Goal: Task Accomplishment & Management: Use online tool/utility

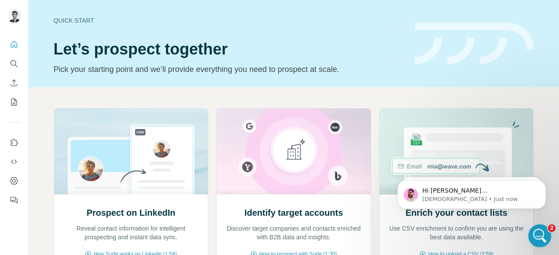
click at [536, 237] on icon "Open Intercom Messenger" at bounding box center [538, 235] width 14 height 14
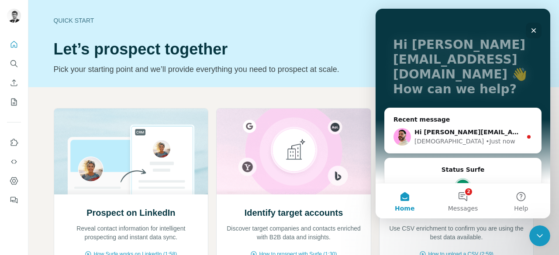
scroll to position [74, 0]
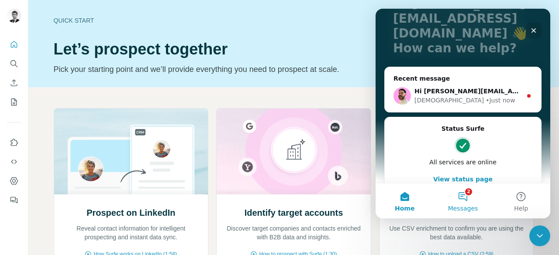
click at [454, 193] on button "2 Messages" at bounding box center [462, 201] width 58 height 35
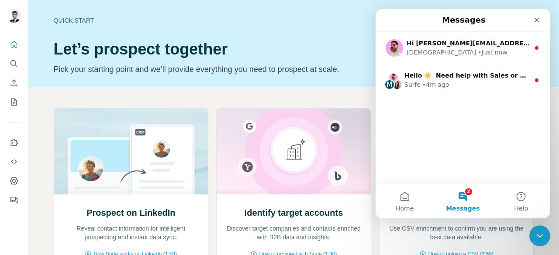
click at [275, 42] on h1 "Let’s prospect together" at bounding box center [229, 49] width 351 height 17
click at [14, 83] on icon "Enrich CSV" at bounding box center [14, 83] width 9 height 9
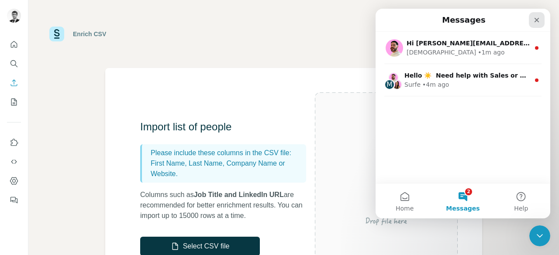
click at [535, 23] on icon "Close" at bounding box center [536, 20] width 7 height 7
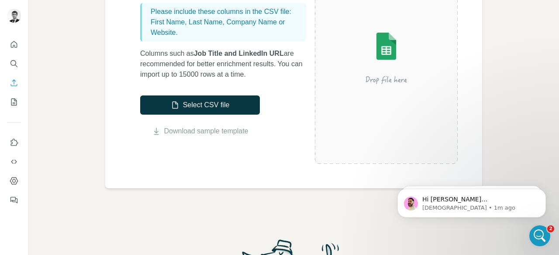
scroll to position [87, 0]
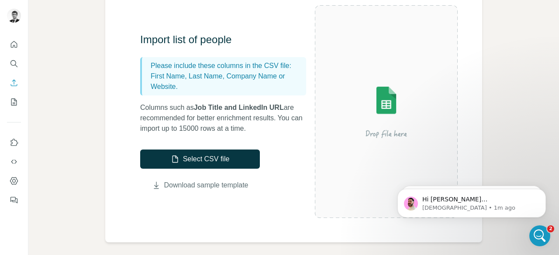
click at [203, 188] on link "Download sample template" at bounding box center [206, 185] width 84 height 10
click at [203, 160] on button "Select CSV file" at bounding box center [200, 159] width 120 height 19
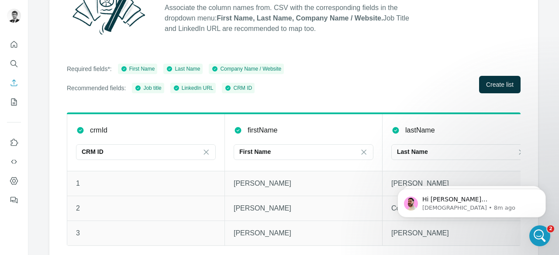
scroll to position [125, 0]
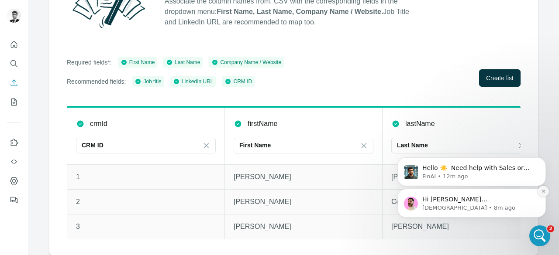
click at [544, 192] on icon "Dismiss notification" at bounding box center [543, 191] width 5 height 5
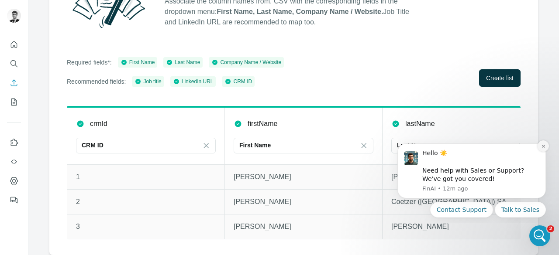
click at [544, 144] on icon "Dismiss notification" at bounding box center [543, 146] width 5 height 5
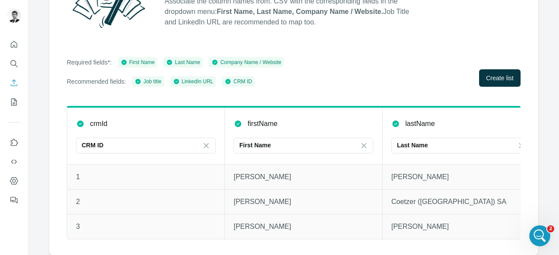
click at [40, 132] on div "Enrich CSV Column Mapping Associate the column names from. CSV with the corresp…" at bounding box center [293, 127] width 530 height 255
click at [39, 66] on div "Enrich CSV Column Mapping Associate the column names from. CSV with the corresp…" at bounding box center [293, 127] width 530 height 255
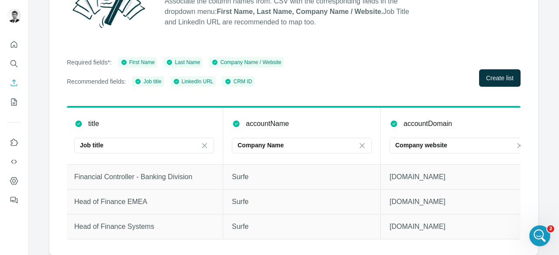
scroll to position [0, 655]
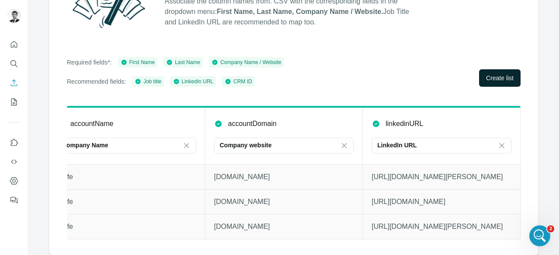
click at [502, 75] on span "Create list" at bounding box center [500, 78] width 28 height 9
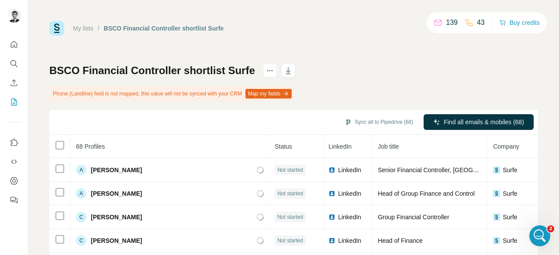
scroll to position [44, 0]
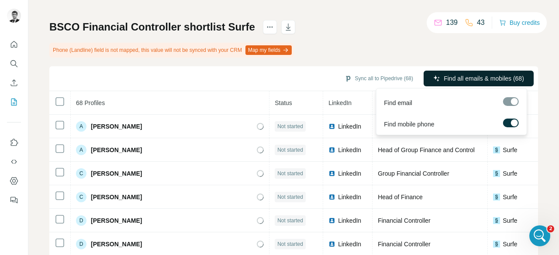
click at [500, 76] on span "Find all emails & mobiles (68)" at bounding box center [484, 78] width 80 height 9
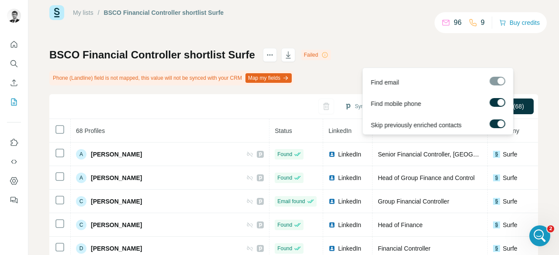
scroll to position [0, 0]
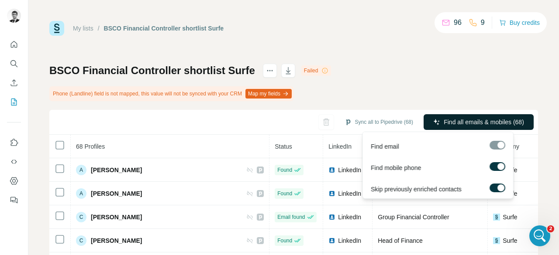
click at [470, 123] on span "Find all emails & mobiles (68)" at bounding box center [484, 122] width 80 height 9
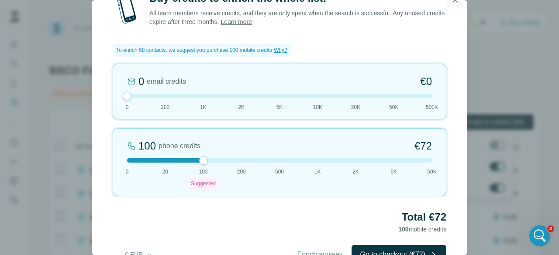
click at [456, 3] on icon "button" at bounding box center [455, 0] width 9 height 9
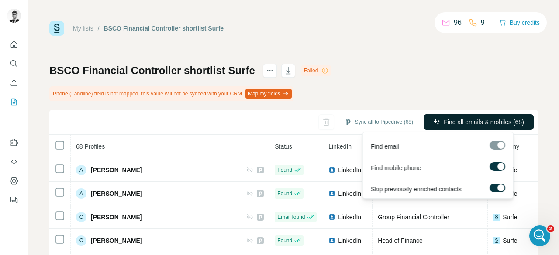
scroll to position [131, 0]
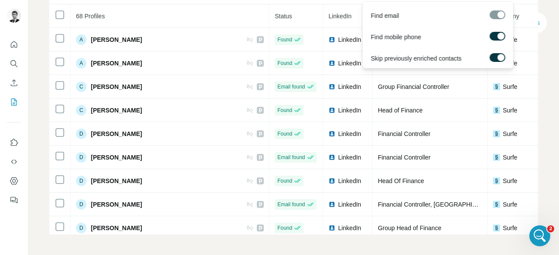
click at [38, 91] on div "My lists / BSCO Financial Controller shortlist Surfe 96 9 Buy credits BSCO Fina…" at bounding box center [293, 127] width 530 height 255
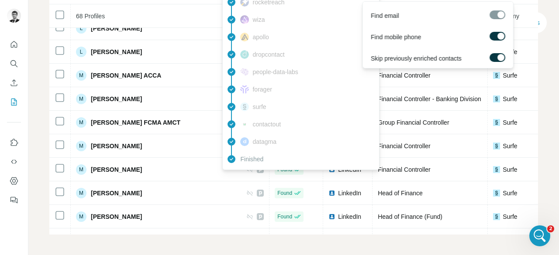
scroll to position [440, 0]
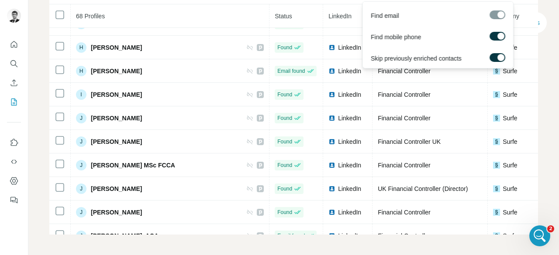
click at [531, 75] on div "My lists / BSCO Financial Controller shortlist Surfe 96 9 Buy credits BSCO Fina…" at bounding box center [293, 127] width 530 height 255
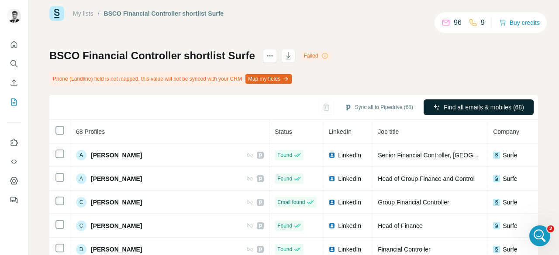
scroll to position [0, 0]
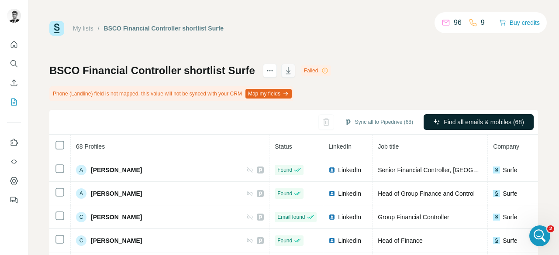
click at [288, 76] on button "button" at bounding box center [288, 71] width 14 height 14
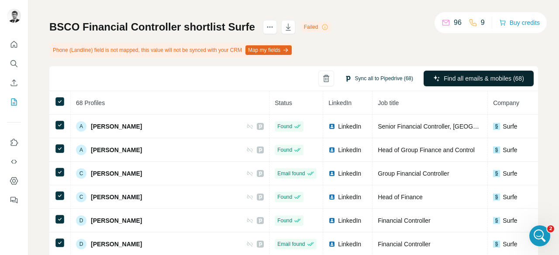
click at [382, 77] on button "Sync all to Pipedrive (68)" at bounding box center [378, 78] width 81 height 13
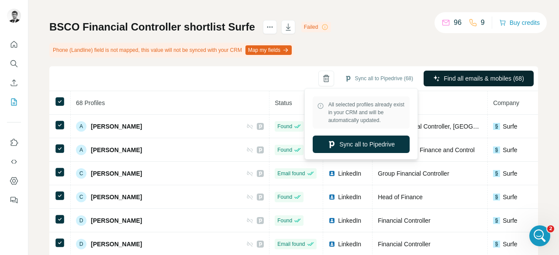
click at [378, 39] on div "BSCO Financial Controller shortlist Surfe Failed Phone (Landline) field is not …" at bounding box center [293, 171] width 489 height 302
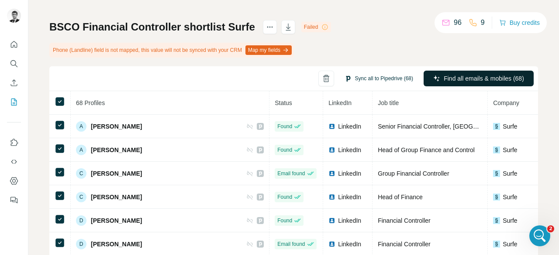
click at [372, 78] on button "Sync all to Pipedrive (68)" at bounding box center [378, 78] width 81 height 13
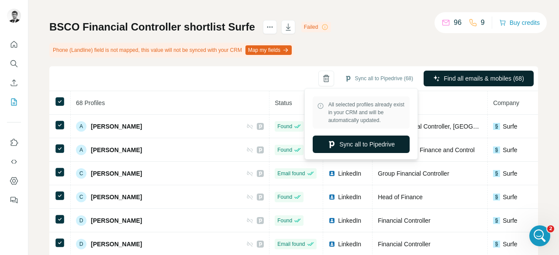
click at [363, 147] on button "Sync all to Pipedrive" at bounding box center [361, 144] width 97 height 17
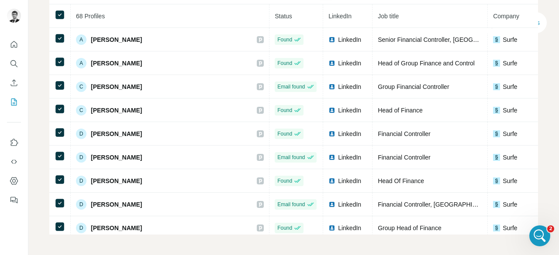
scroll to position [0, 0]
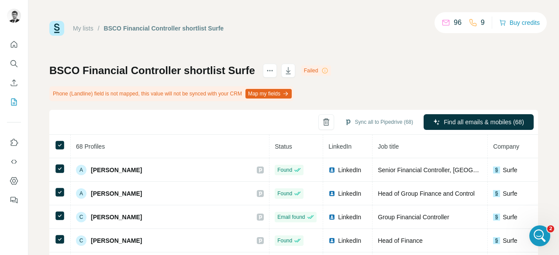
click at [279, 96] on button "Map my fields" at bounding box center [268, 94] width 46 height 10
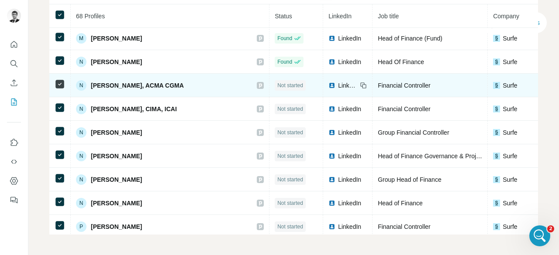
scroll to position [964, 0]
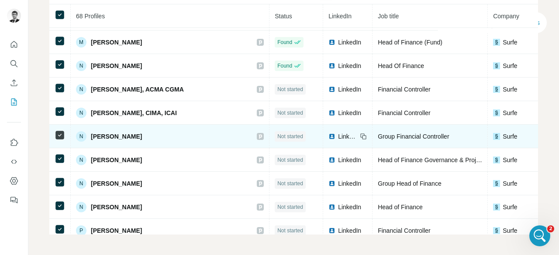
click at [512, 145] on td "Surfe" at bounding box center [545, 137] width 115 height 24
